Goal: Transaction & Acquisition: Purchase product/service

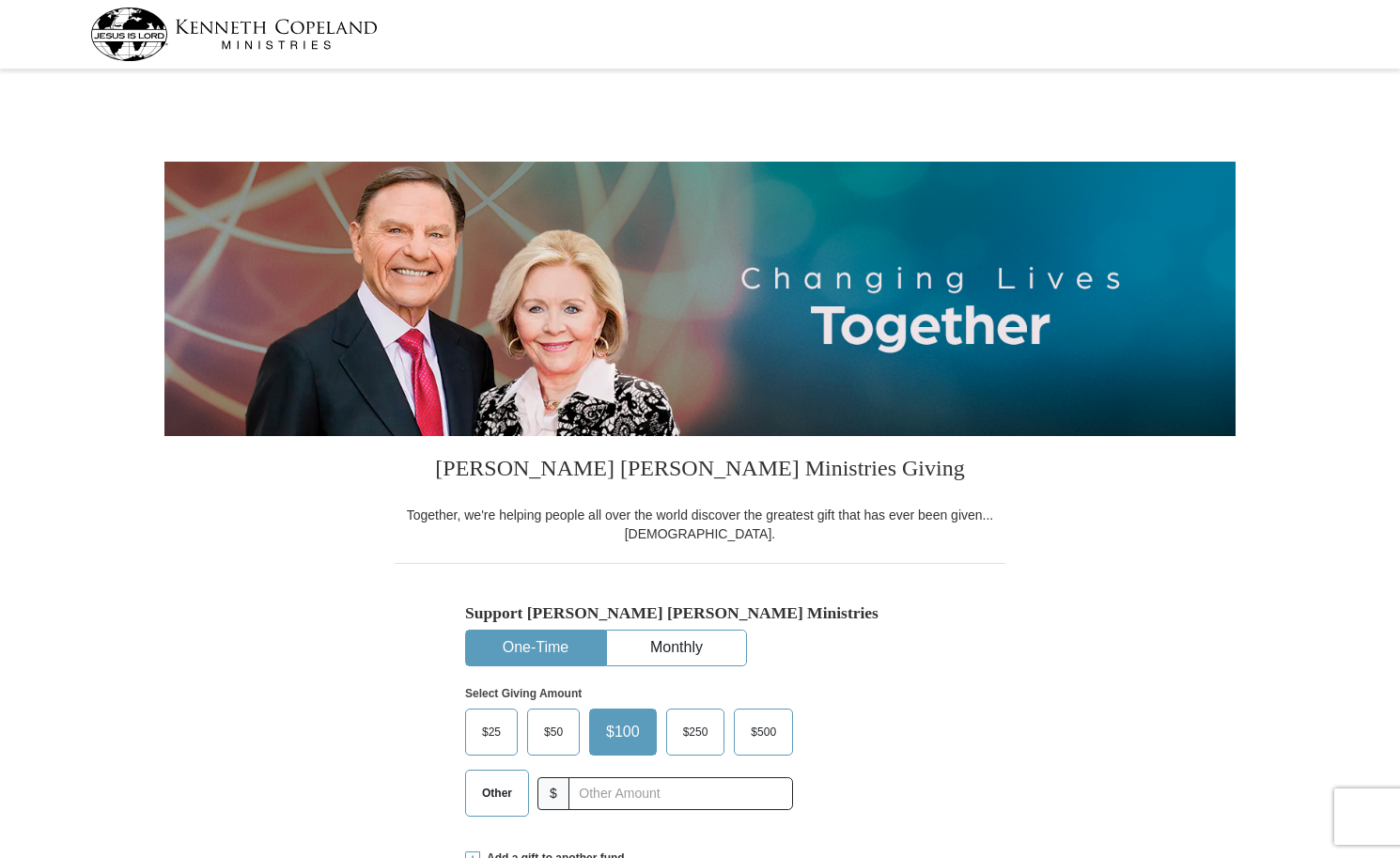
select select "NY"
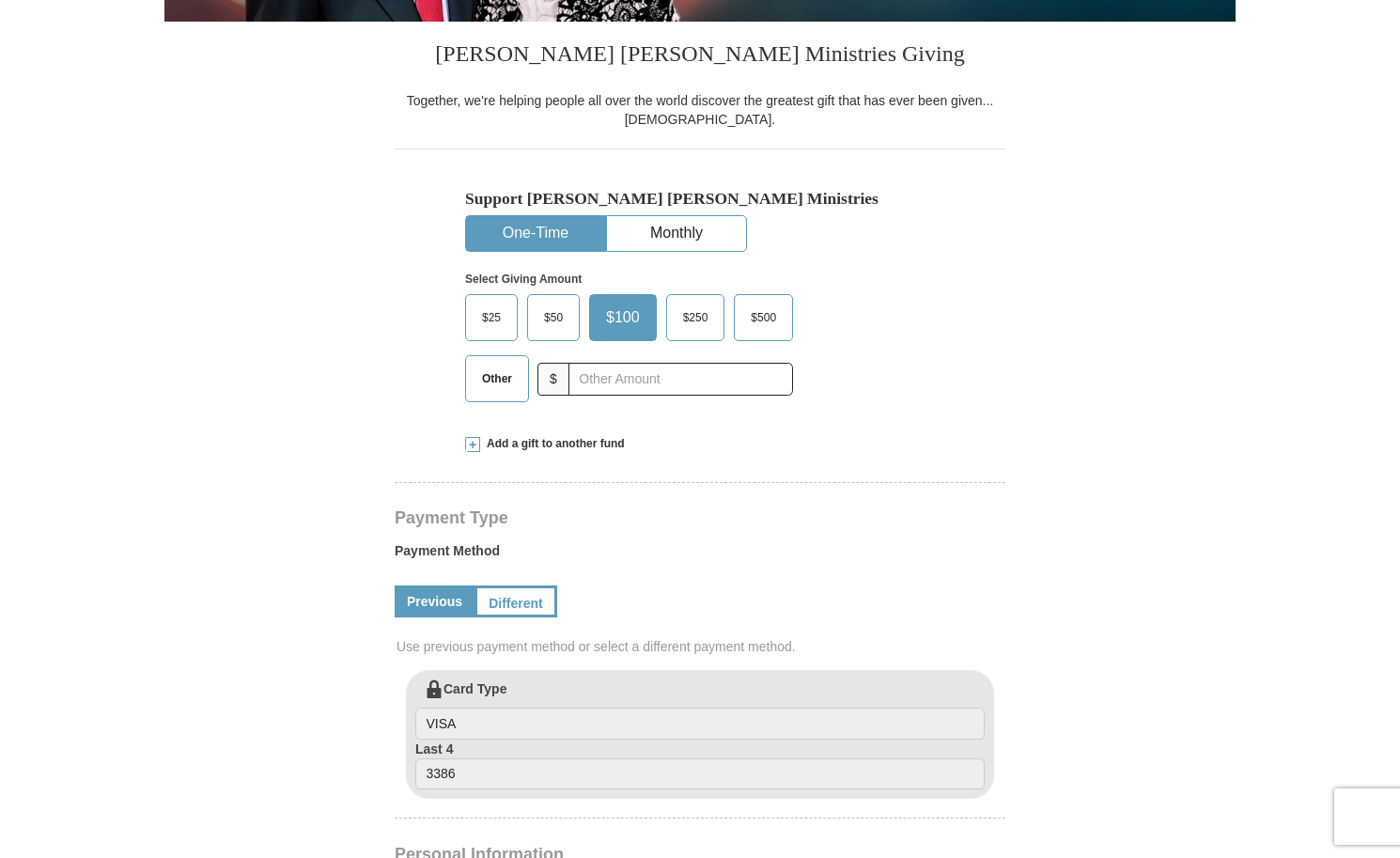
scroll to position [405, 0]
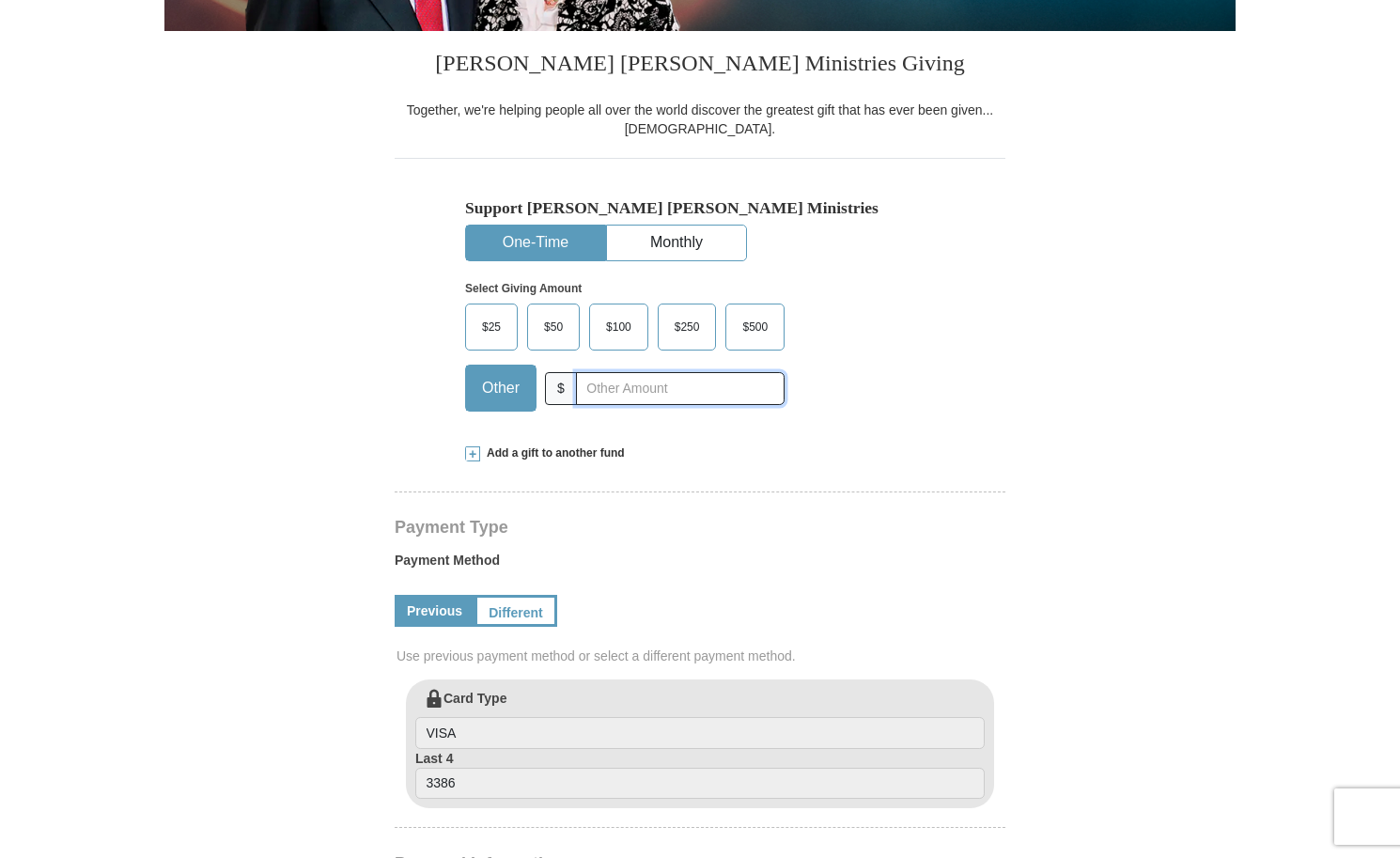
click at [595, 391] on input "text" at bounding box center [681, 389] width 209 height 33
click at [475, 454] on span at bounding box center [473, 454] width 15 height 15
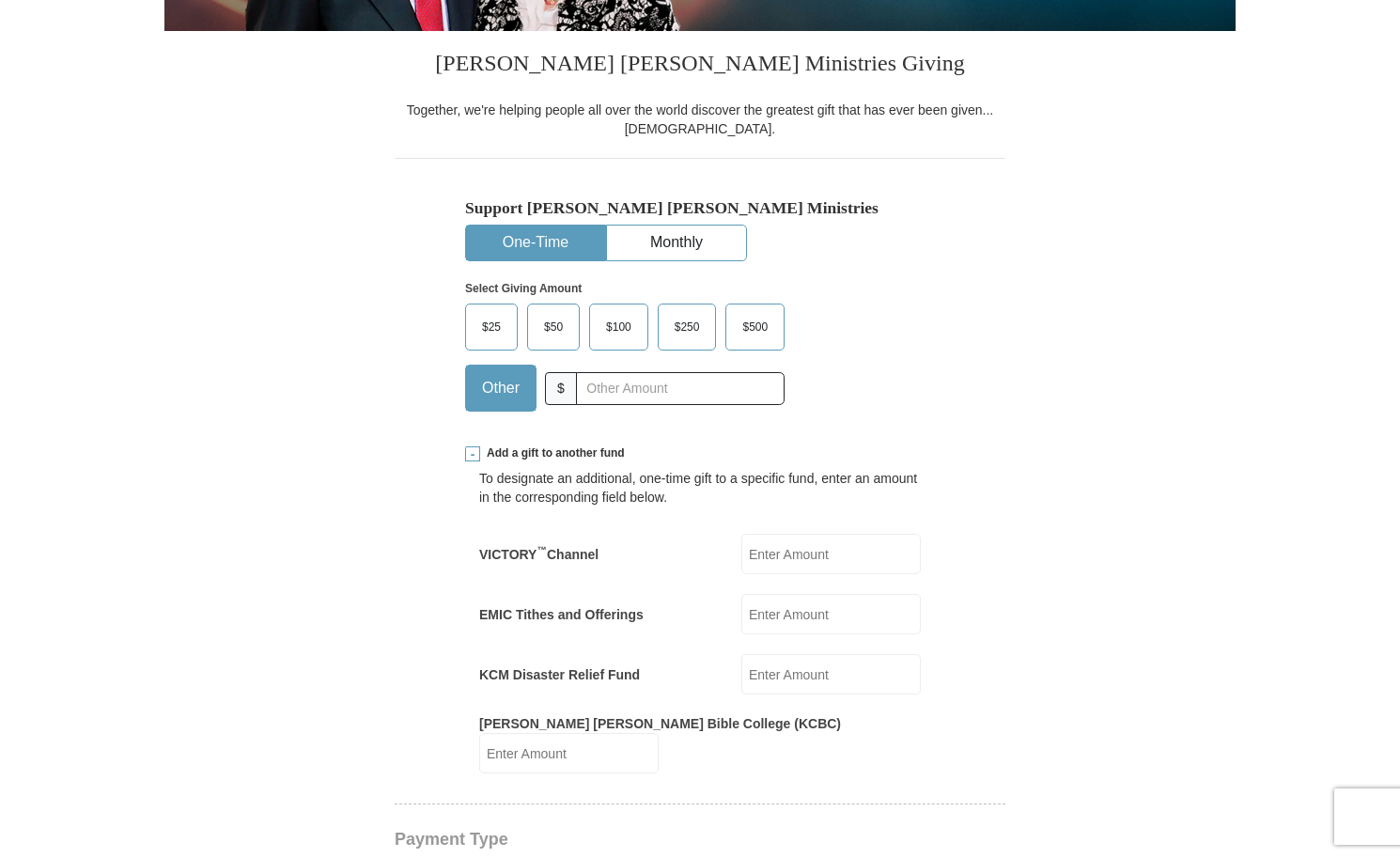
click at [659, 735] on input "Kenneth Copeland Bible College (KCBC)" at bounding box center [569, 753] width 180 height 41
type input "200.00"
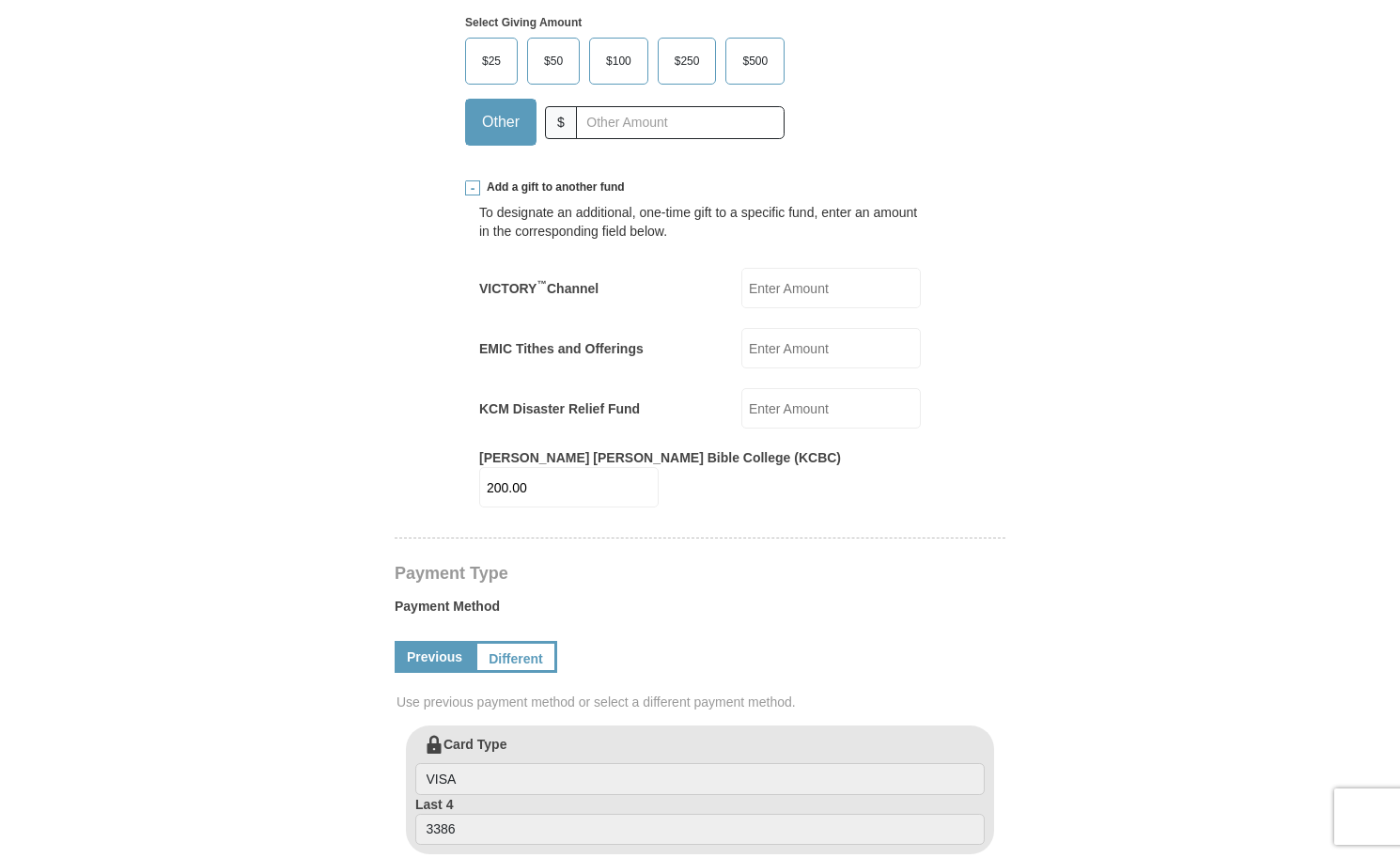
scroll to position [654, 0]
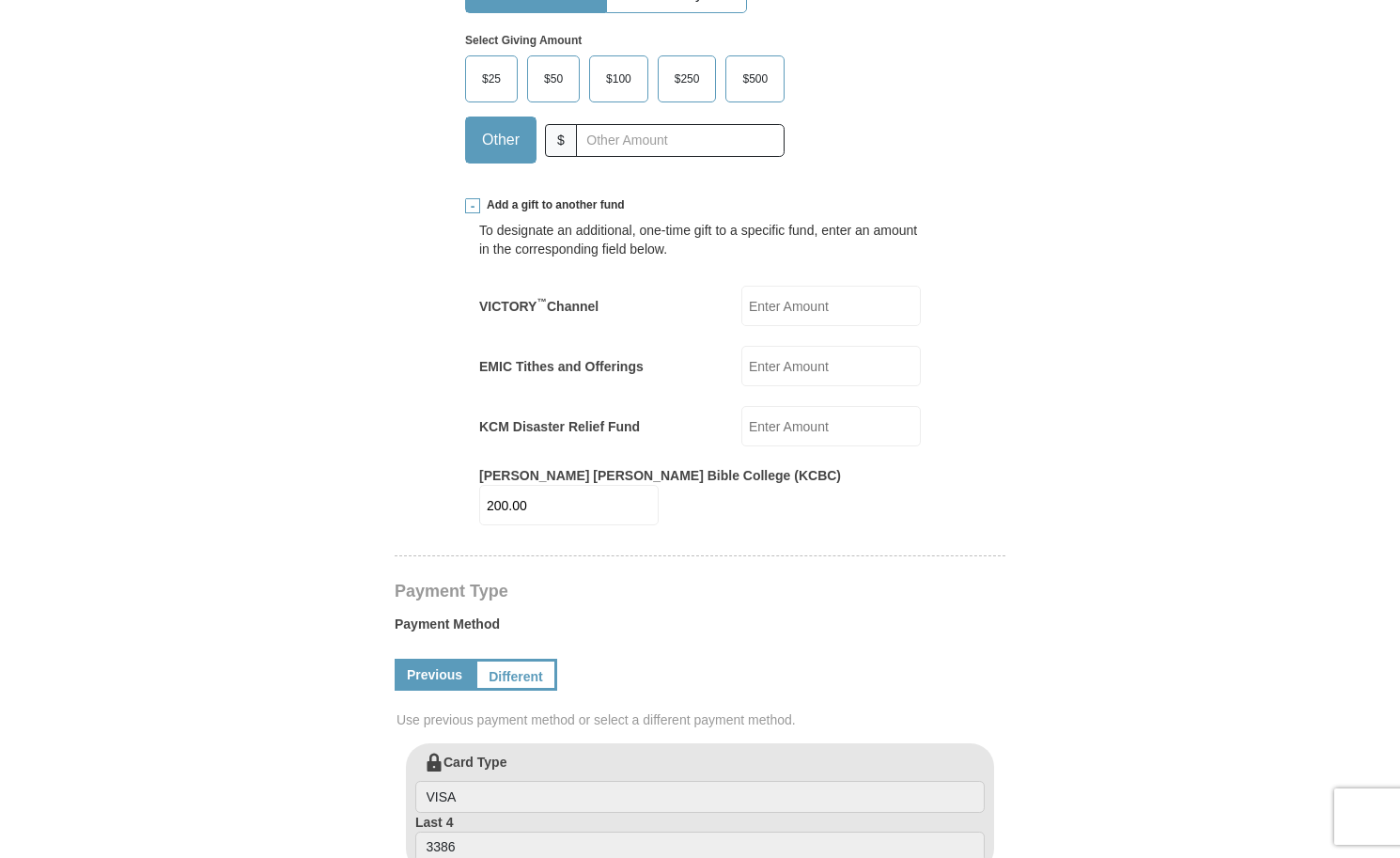
click at [1043, 615] on form "Kenneth Copeland Ministries Giving Together, we're helping people all over the …" at bounding box center [700, 614] width 1071 height 2386
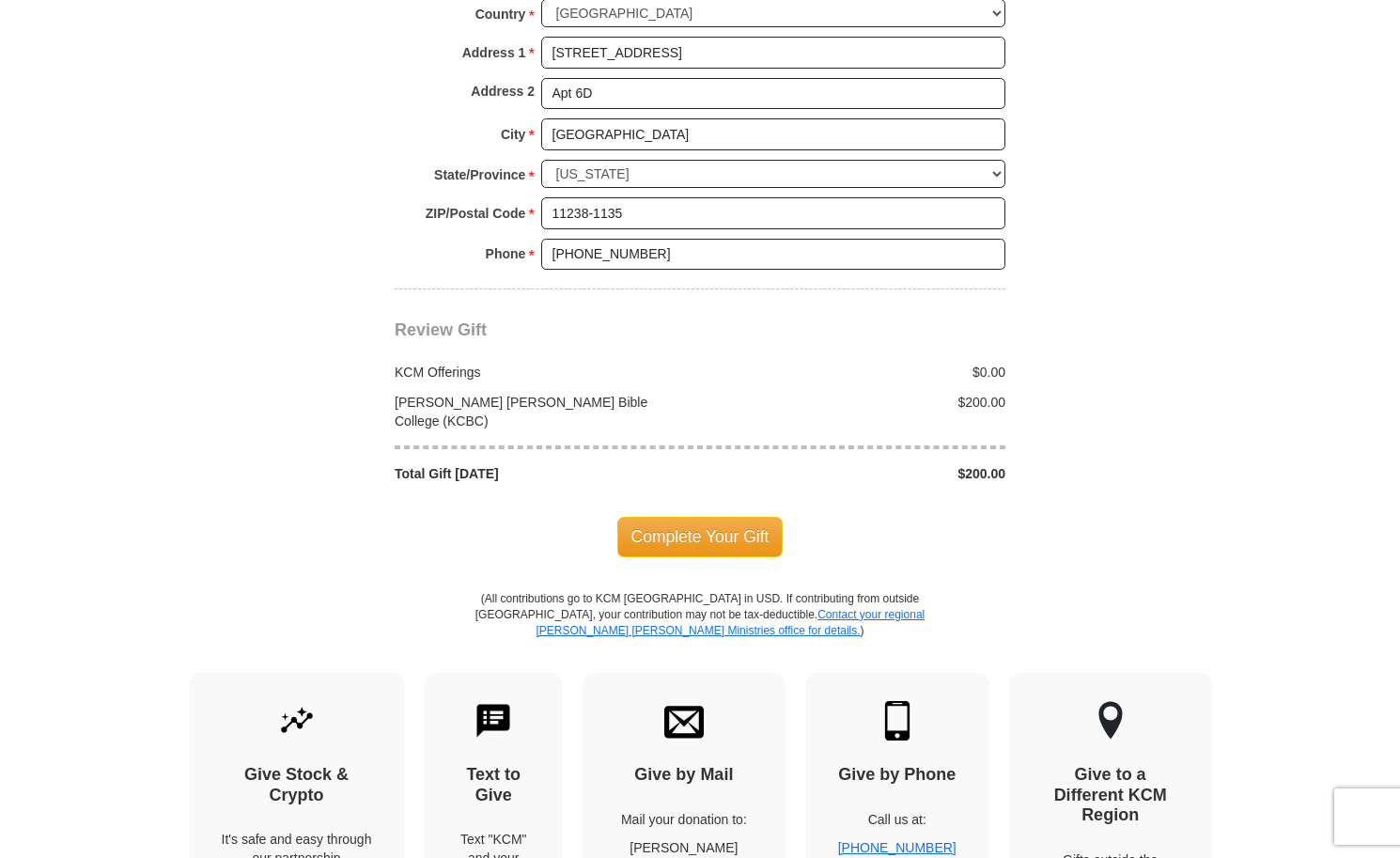
scroll to position [1724, 0]
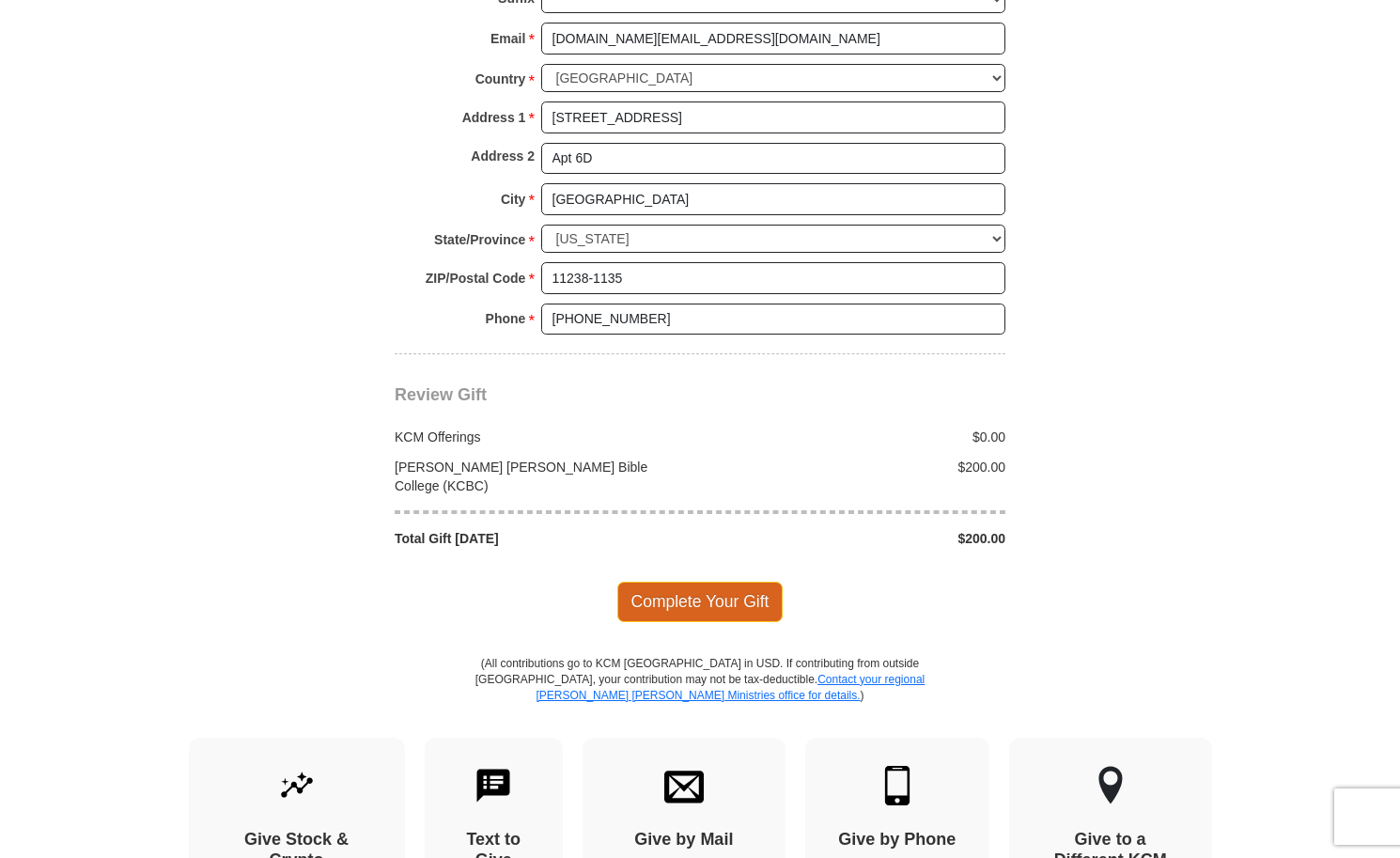
click at [738, 582] on span "Complete Your Gift" at bounding box center [700, 601] width 166 height 40
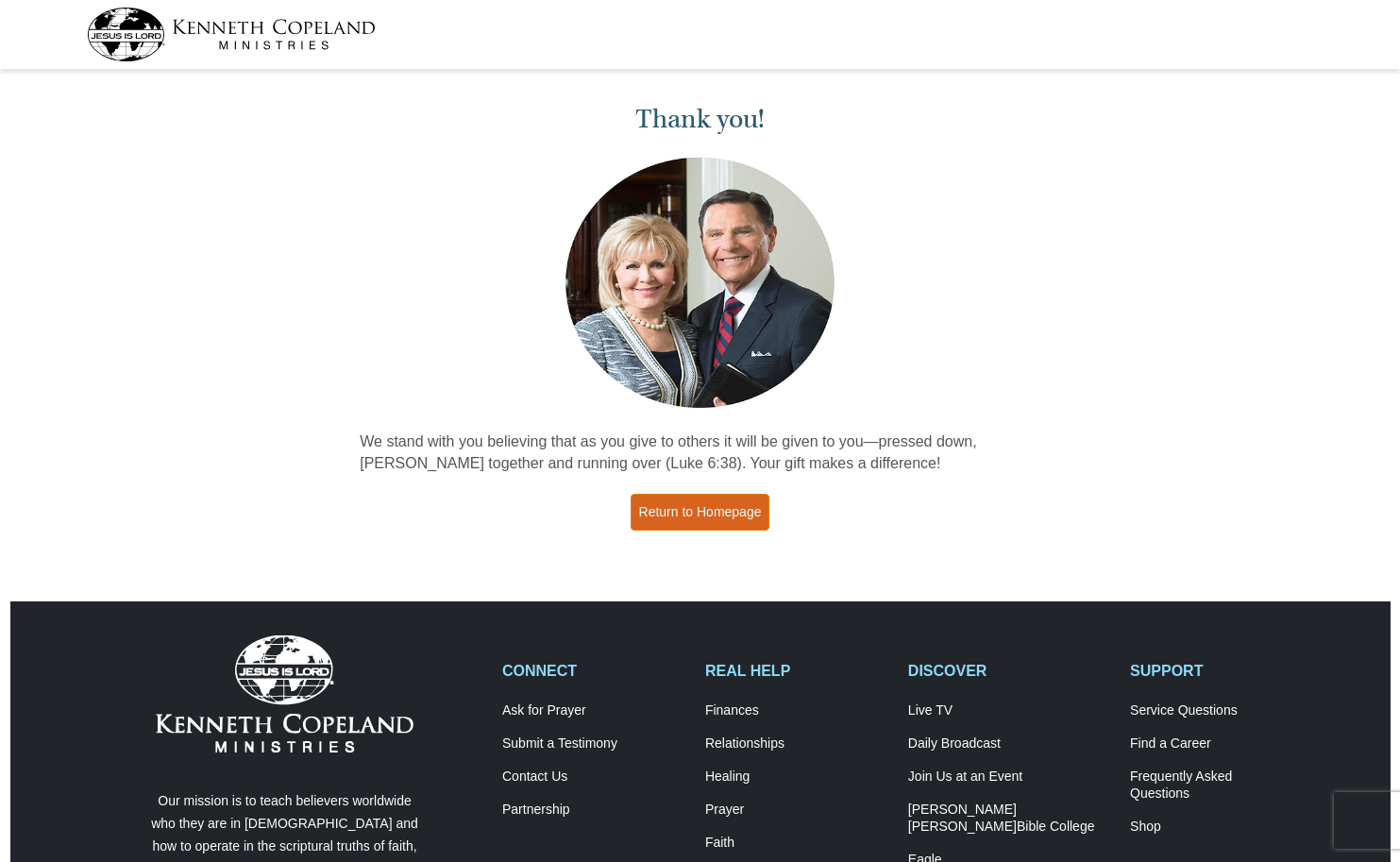
click at [705, 509] on link "Return to Homepage" at bounding box center [700, 513] width 139 height 37
